Goal: Task Accomplishment & Management: Manage account settings

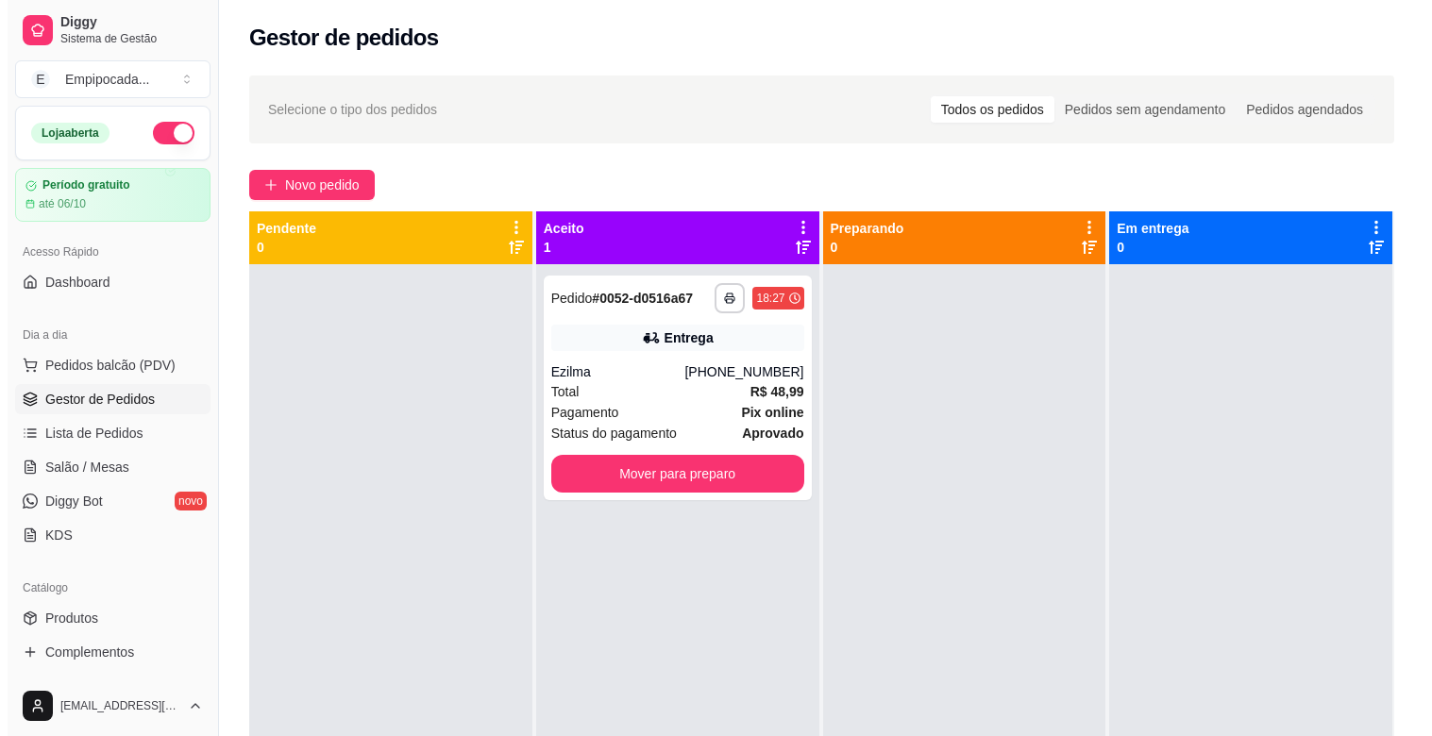
scroll to position [64, 0]
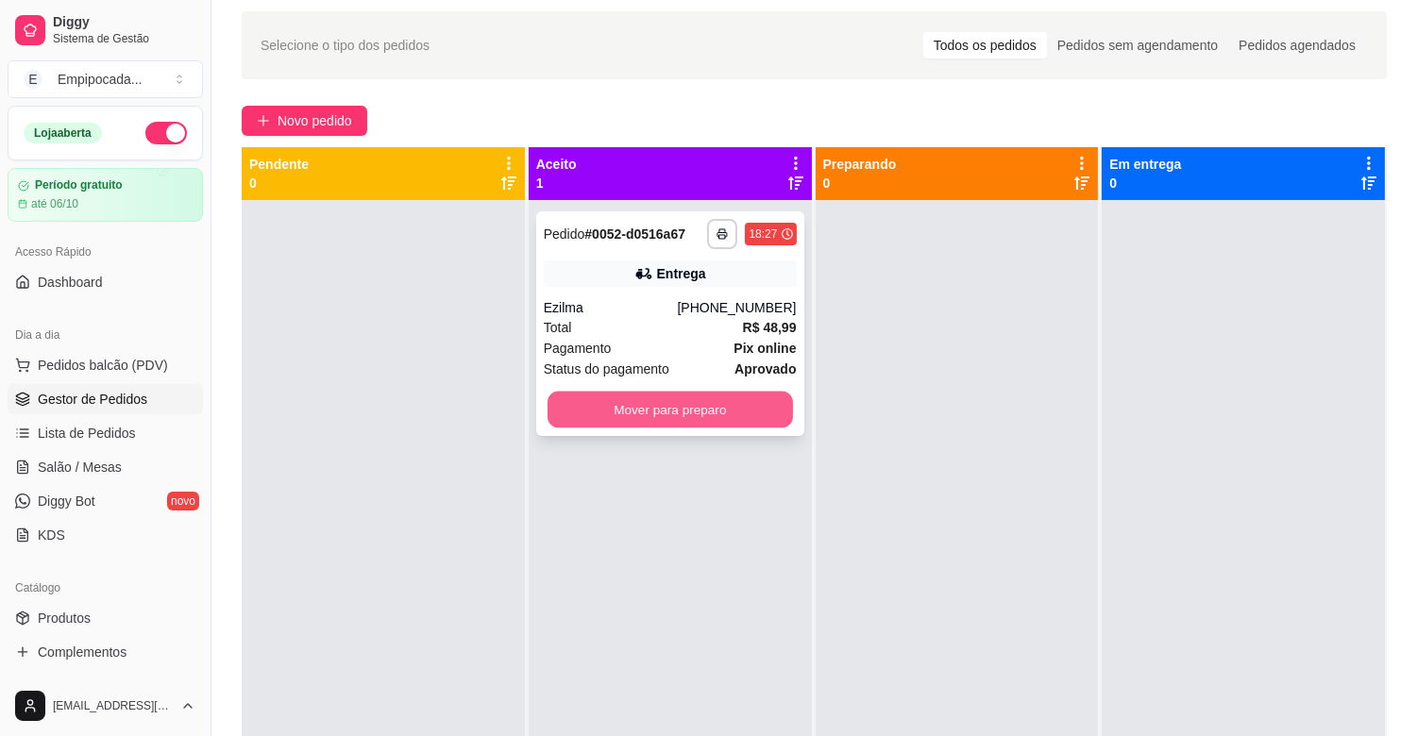
click at [589, 411] on button "Mover para preparo" at bounding box center [669, 410] width 245 height 37
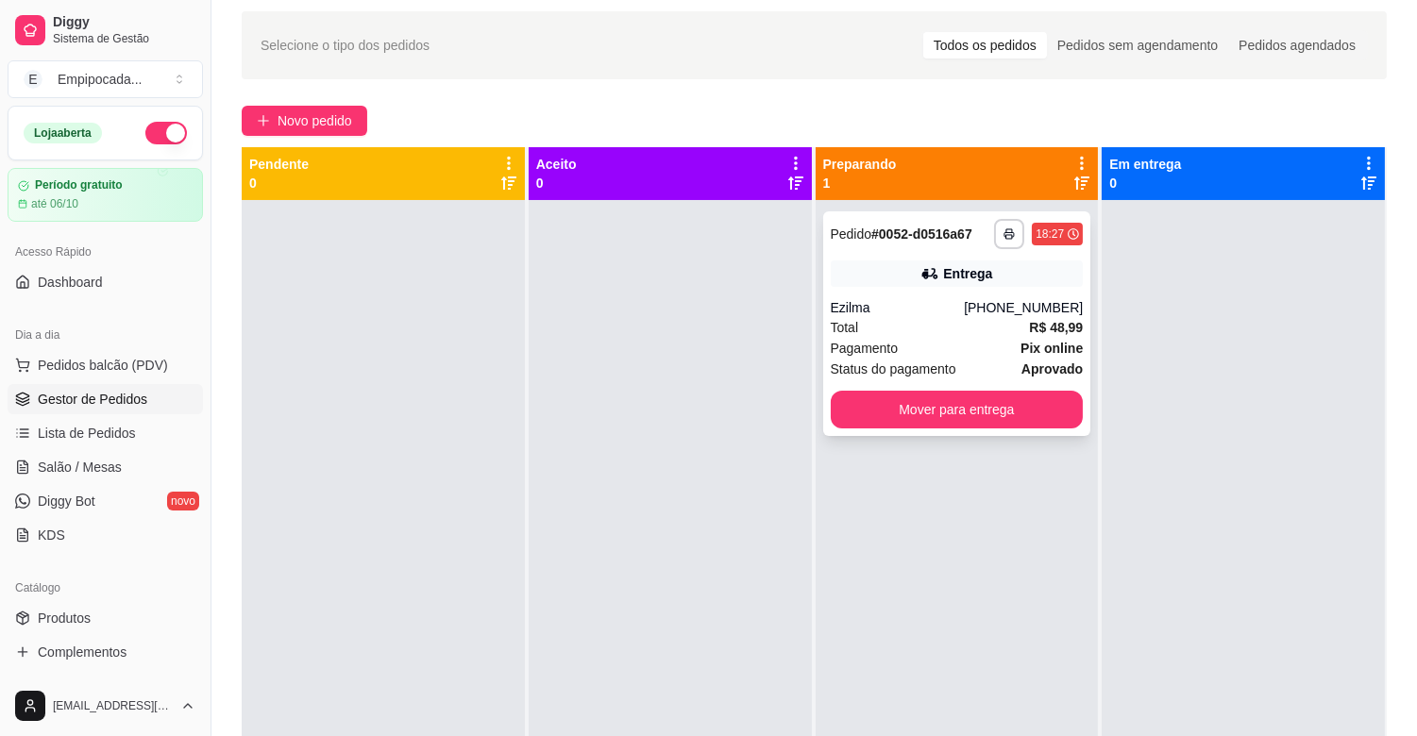
click at [911, 325] on div "Total R$ 48,99" at bounding box center [956, 327] width 253 height 21
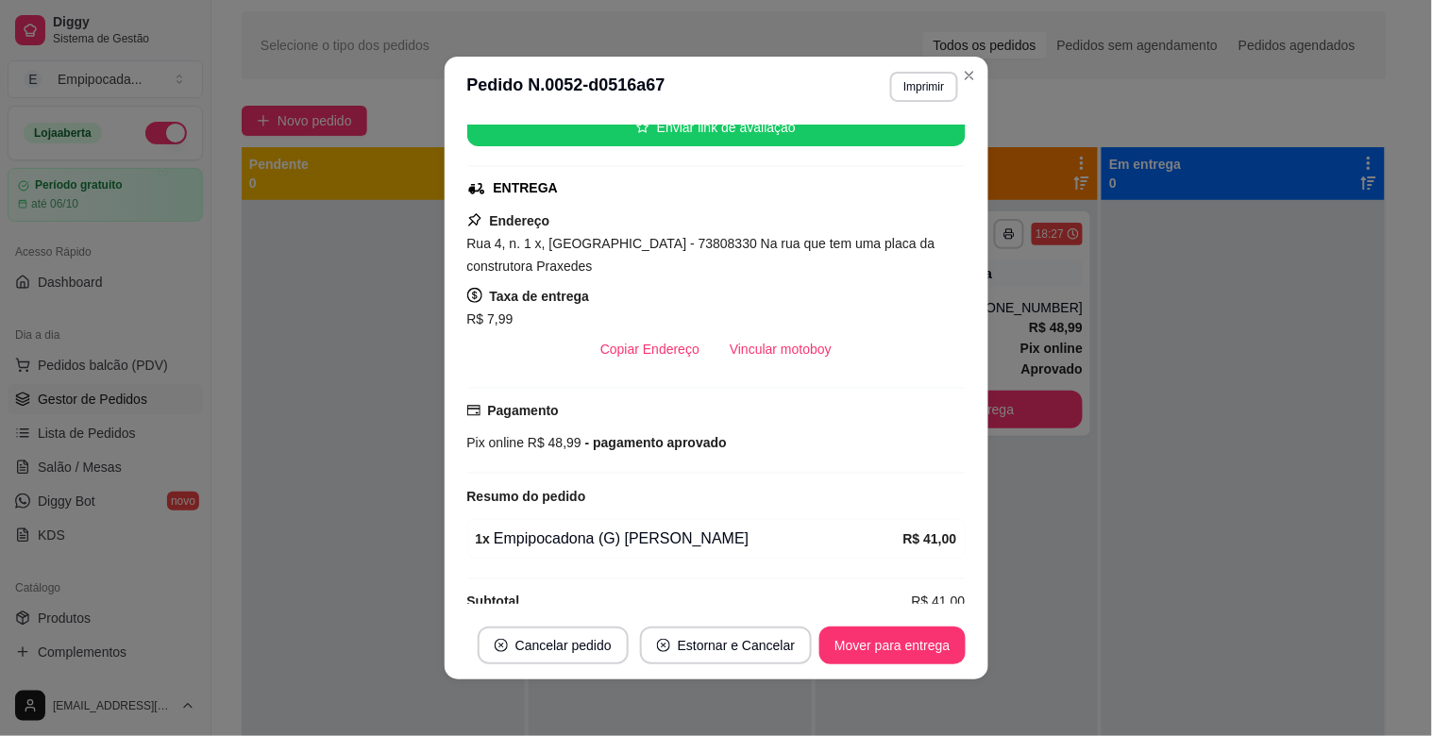
scroll to position [278, 0]
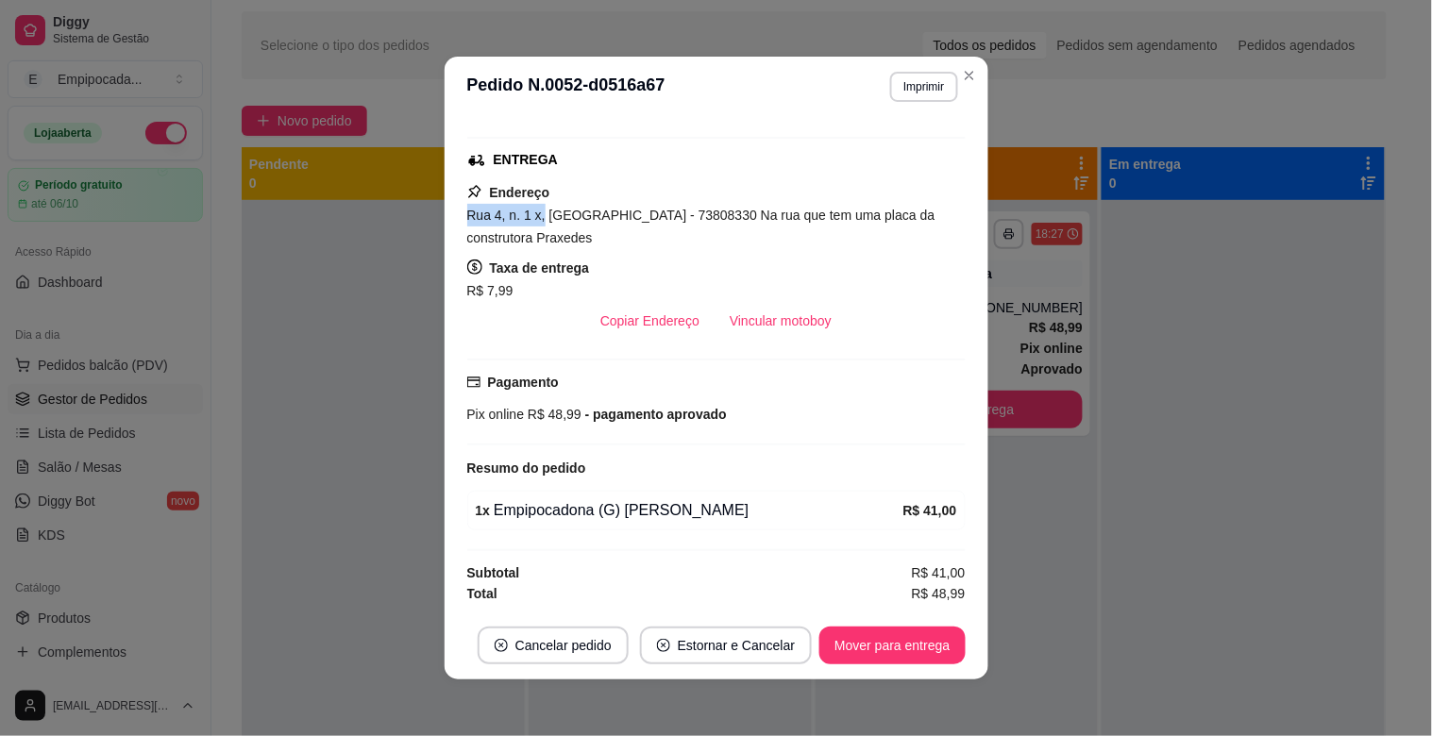
drag, startPoint x: 459, startPoint y: 217, endPoint x: 532, endPoint y: 217, distance: 73.6
click at [532, 217] on span "Rua 4, n. 1 x, [GEOGRAPHIC_DATA] - 73808330 Na rua que tem uma placa da constru…" at bounding box center [701, 227] width 468 height 38
copy span "Rua 4, n. 1 x,"
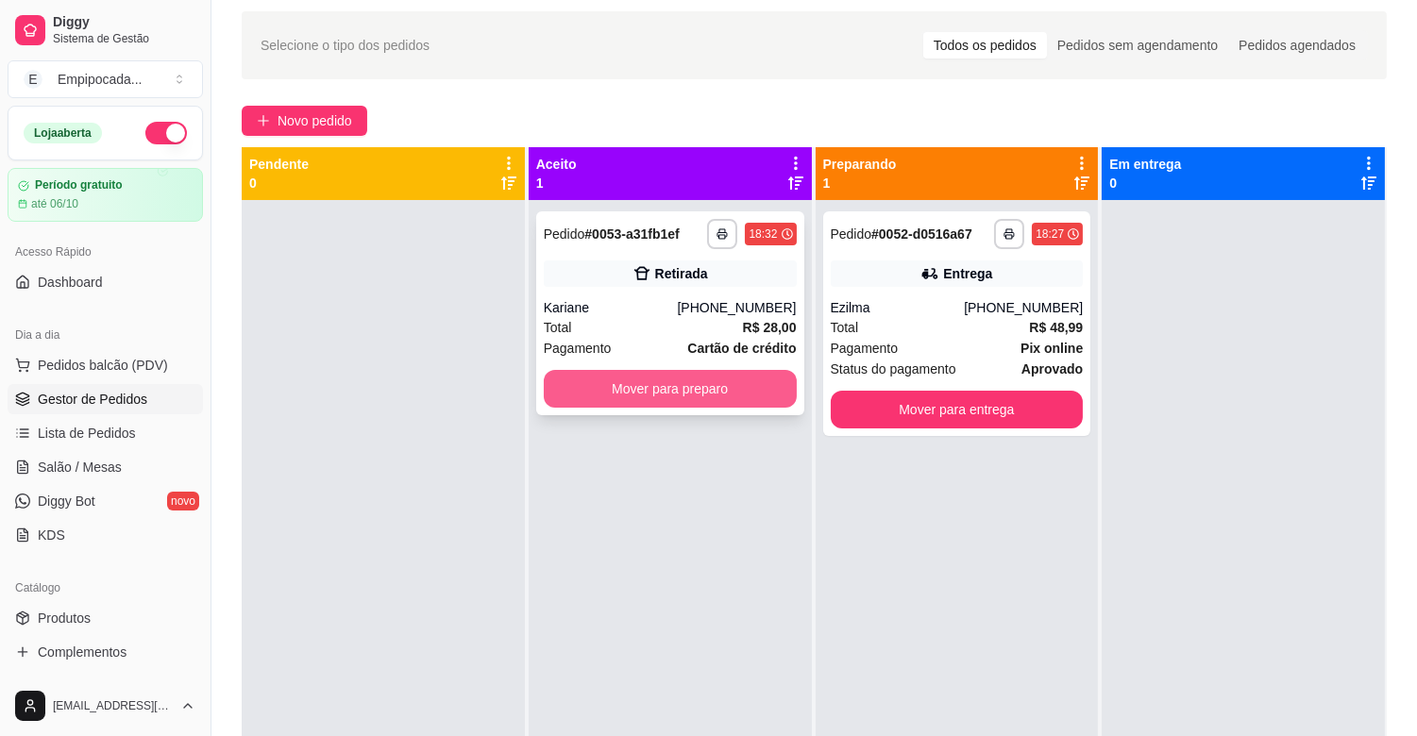
click at [614, 398] on button "Mover para preparo" at bounding box center [670, 389] width 253 height 38
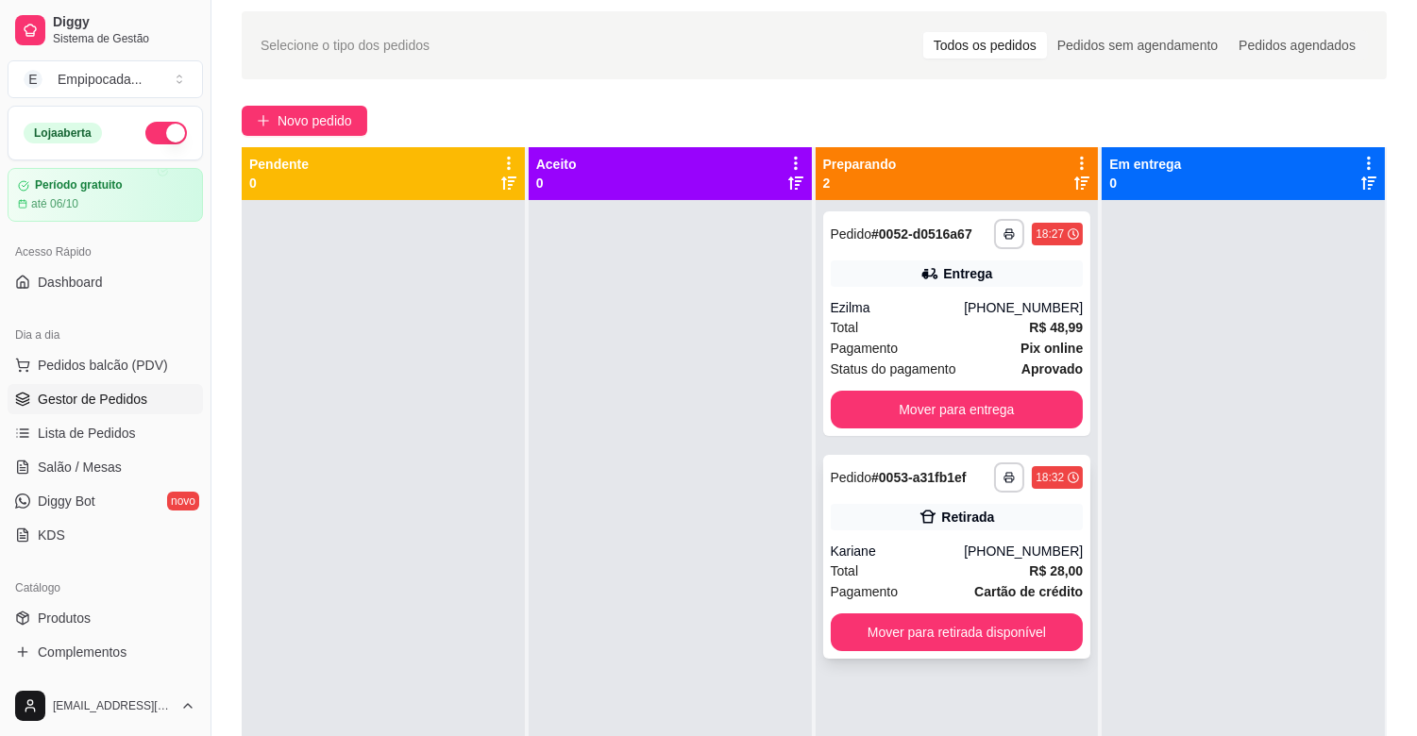
click at [880, 557] on div "Kariane" at bounding box center [897, 551] width 134 height 19
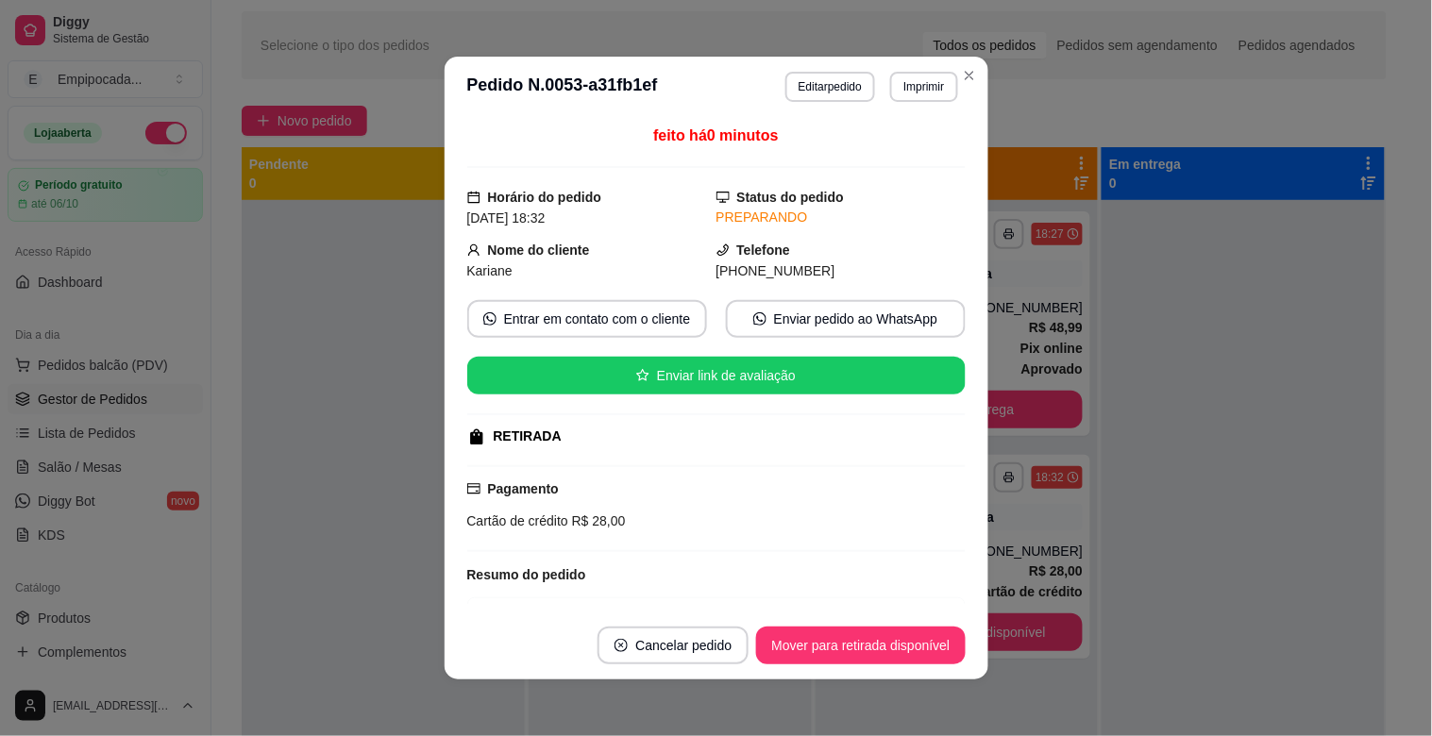
scroll to position [109, 0]
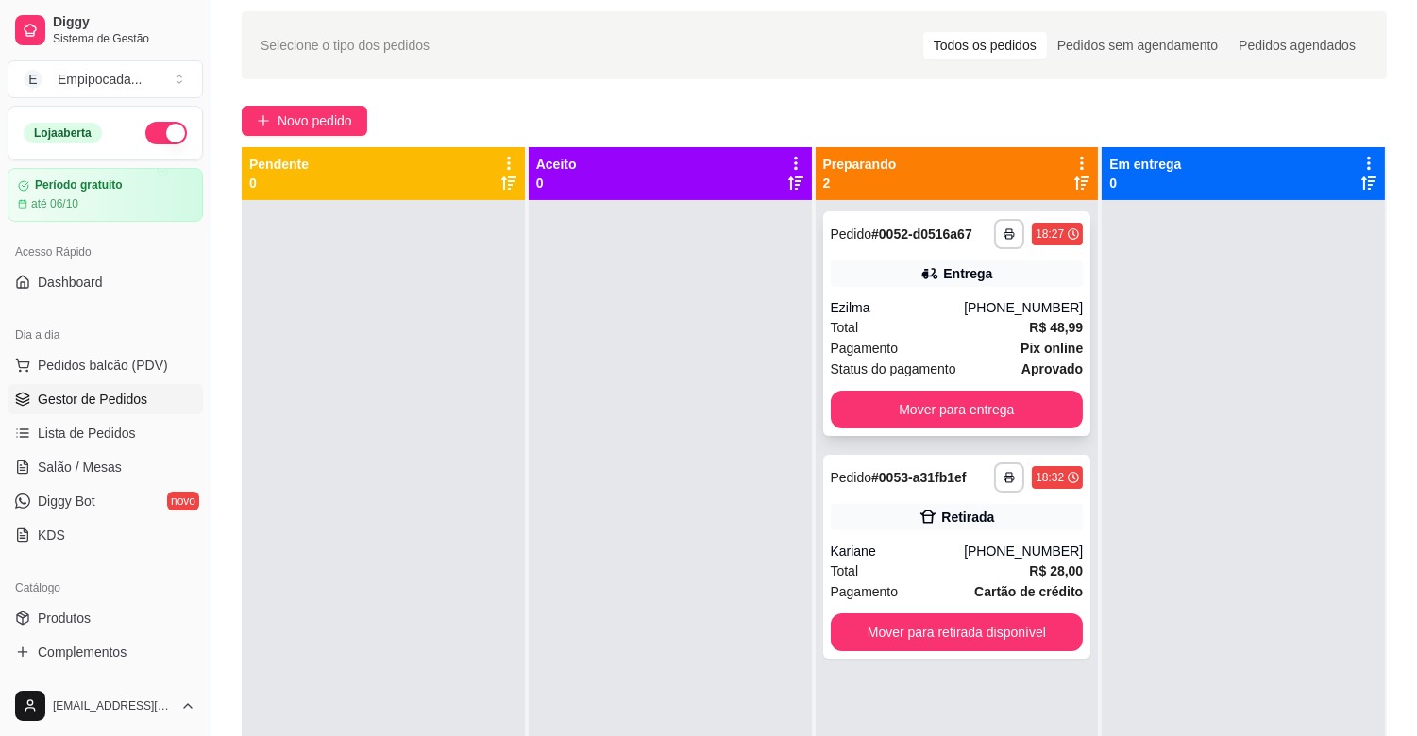
click at [852, 318] on div "Total R$ 48,99" at bounding box center [956, 327] width 253 height 21
click at [869, 544] on div "Kariane" at bounding box center [897, 551] width 134 height 19
click at [878, 634] on button "Mover para retirada disponível" at bounding box center [956, 632] width 245 height 37
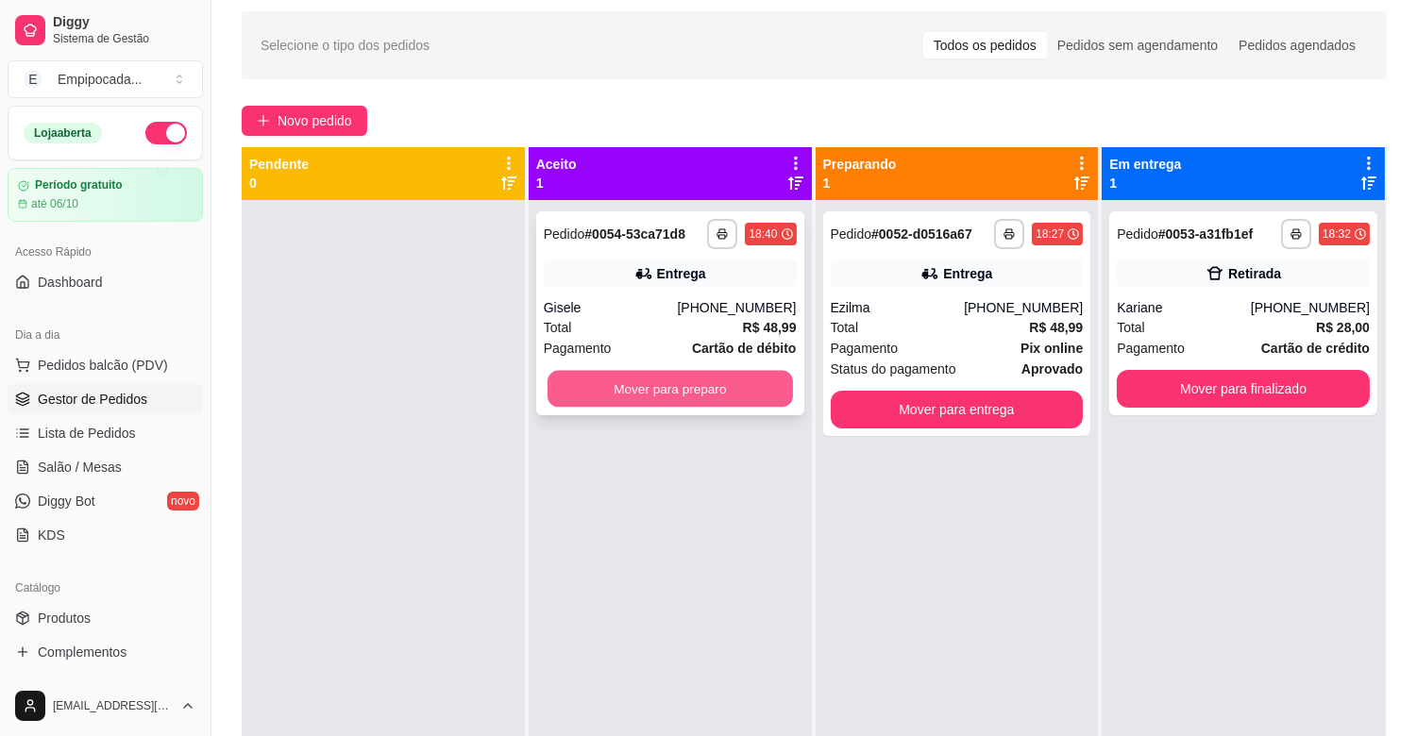
click at [578, 390] on button "Mover para preparo" at bounding box center [669, 389] width 245 height 37
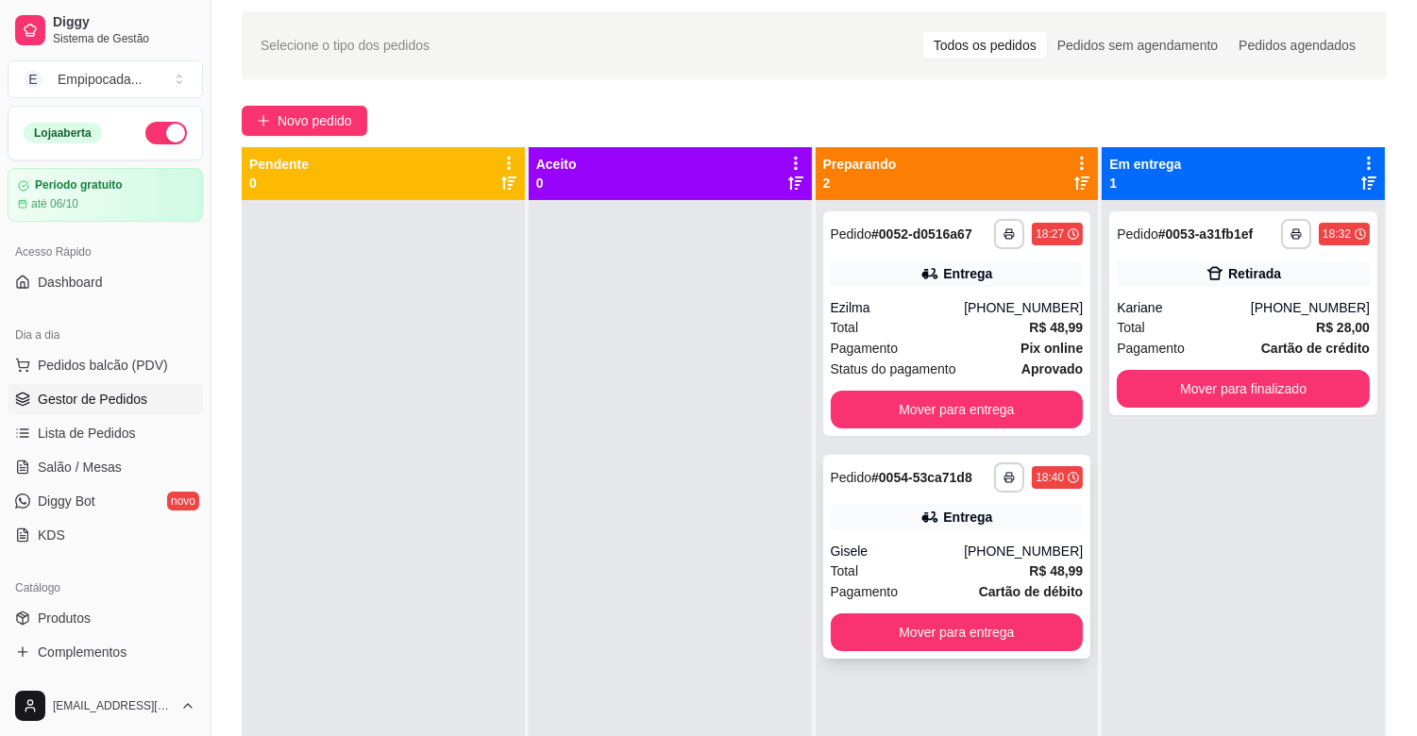
click at [887, 545] on div "Gisele" at bounding box center [897, 551] width 134 height 19
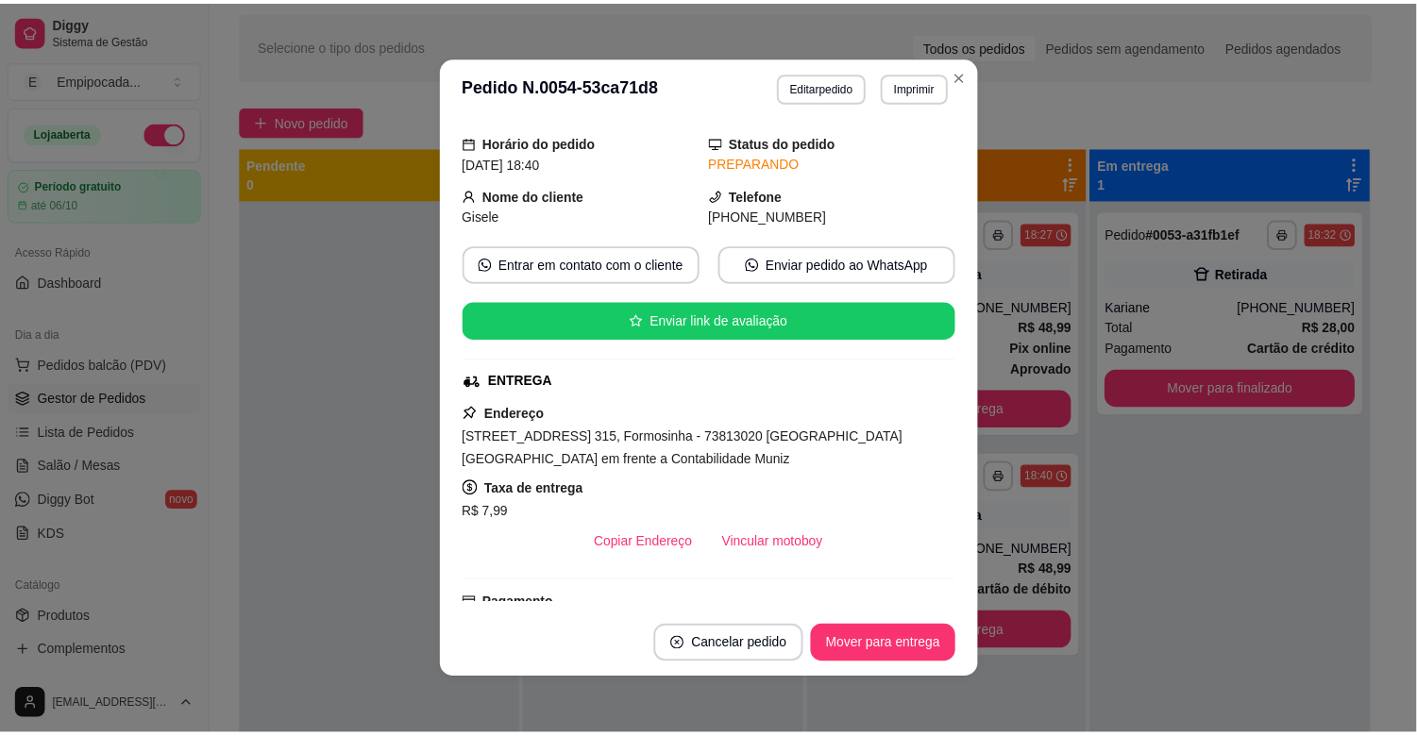
scroll to position [0, 0]
